Goal: Task Accomplishment & Management: Manage account settings

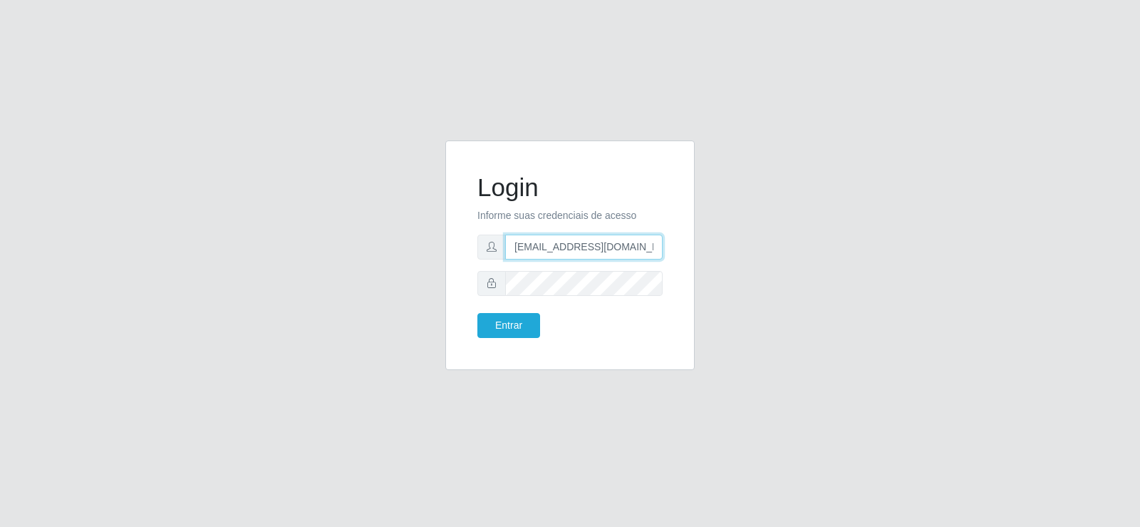
drag, startPoint x: 435, startPoint y: 250, endPoint x: 392, endPoint y: 256, distance: 43.9
click at [392, 256] on div "Login Informe suas credenciais de acesso [EMAIL_ADDRESS][DOMAIN_NAME] Entrar" at bounding box center [570, 263] width 812 height 247
type input "[DOMAIN_NAME]"
drag, startPoint x: 384, startPoint y: 204, endPoint x: 301, endPoint y: 204, distance: 82.7
click at [301, 204] on div "Login Informe suas credenciais de acesso [DOMAIN_NAME] Entrar" at bounding box center [570, 263] width 812 height 247
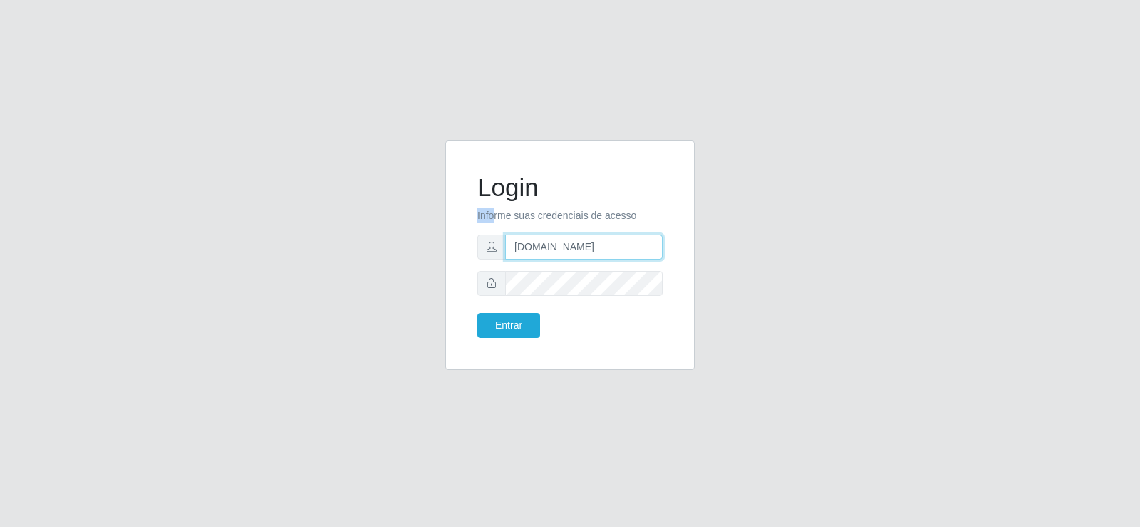
click at [571, 256] on input "[DOMAIN_NAME]" at bounding box center [583, 246] width 157 height 25
drag, startPoint x: 567, startPoint y: 248, endPoint x: 390, endPoint y: 256, distance: 177.6
click at [390, 256] on div "Login Informe suas credenciais de acesso [DOMAIN_NAME] Entrar" at bounding box center [570, 263] width 812 height 247
type input "[EMAIL_ADDRESS][DOMAIN_NAME]"
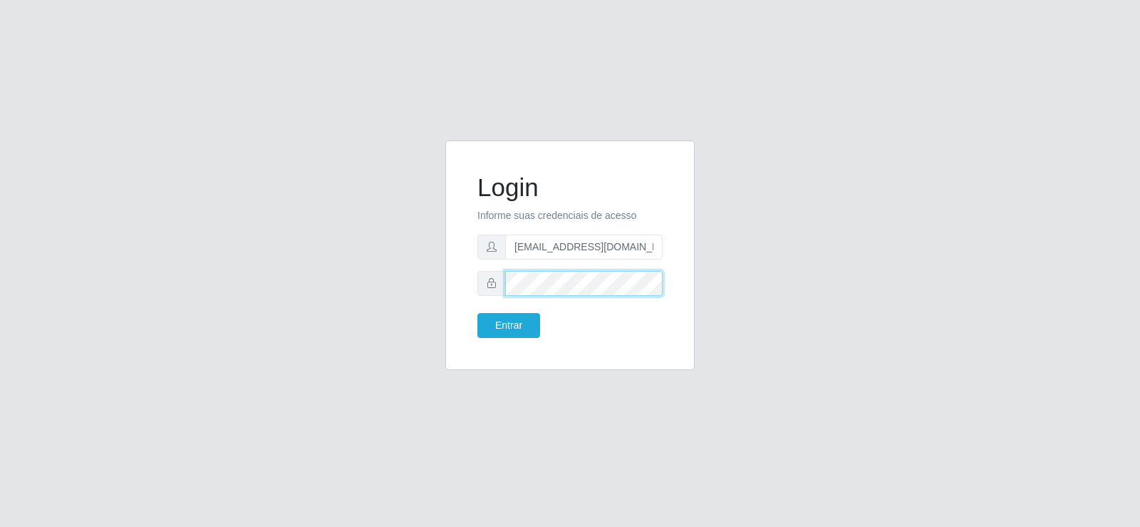
click at [449, 293] on div "Login Informe suas credenciais de acesso [EMAIL_ADDRESS][DOMAIN_NAME] Entrar" at bounding box center [569, 254] width 249 height 229
click at [509, 321] on button "Entrar" at bounding box center [508, 325] width 63 height 25
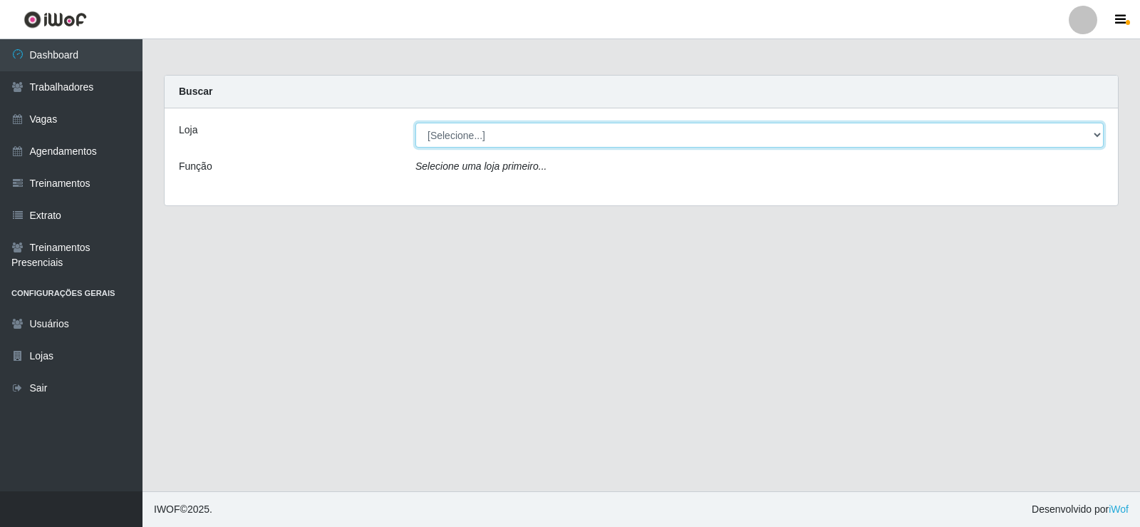
drag, startPoint x: 591, startPoint y: 137, endPoint x: 591, endPoint y: 147, distance: 10.0
click at [591, 140] on select "[Selecione...] Supermercado Tadeu - [GEOGRAPHIC_DATA]" at bounding box center [759, 135] width 688 height 25
select select "195"
click at [415, 123] on select "[Selecione...] Supermercado Tadeu - [GEOGRAPHIC_DATA]" at bounding box center [759, 135] width 688 height 25
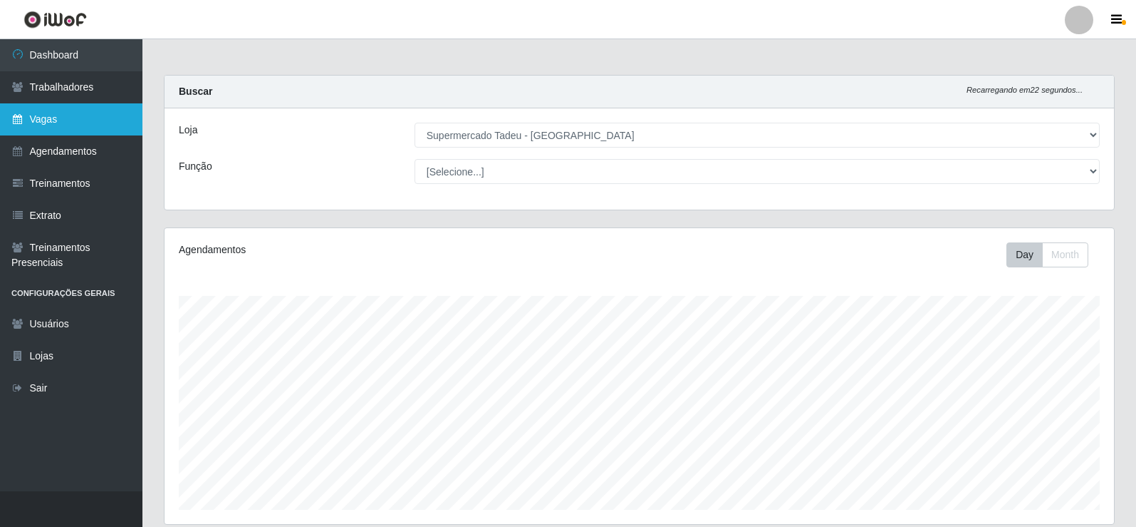
click at [61, 120] on link "Vagas" at bounding box center [71, 119] width 142 height 32
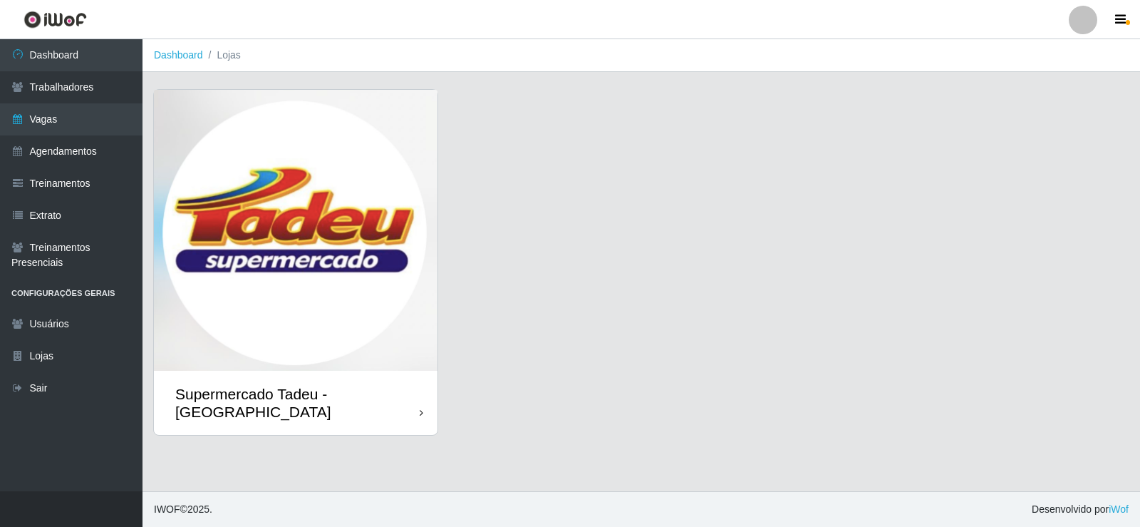
click at [209, 176] on img at bounding box center [296, 230] width 284 height 281
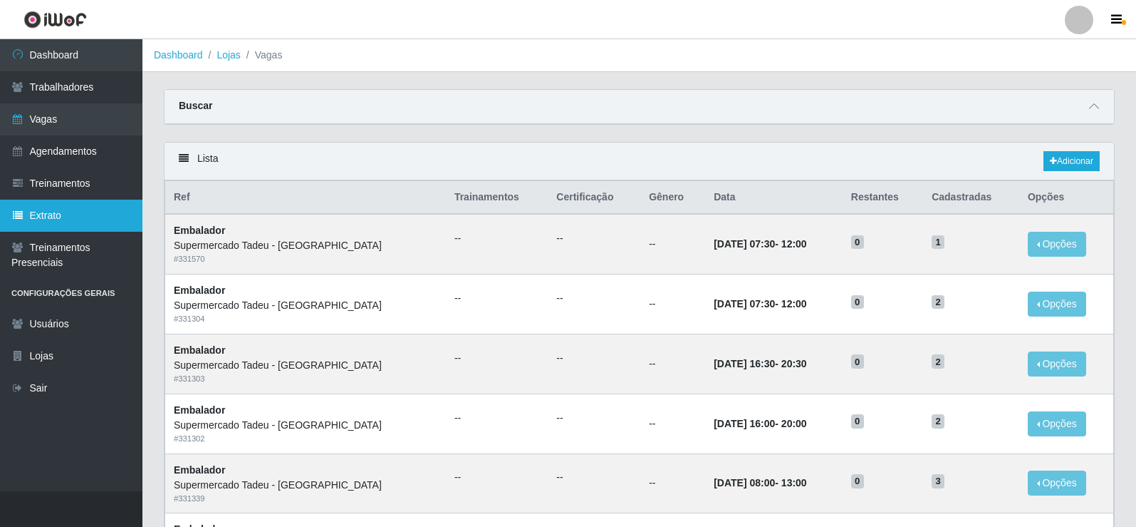
click at [71, 215] on link "Extrato" at bounding box center [71, 215] width 142 height 32
